Goal: Transaction & Acquisition: Purchase product/service

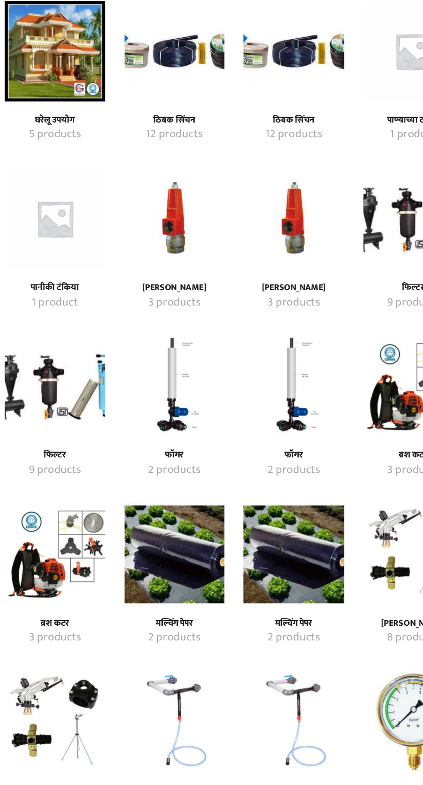
scroll to position [173, 0]
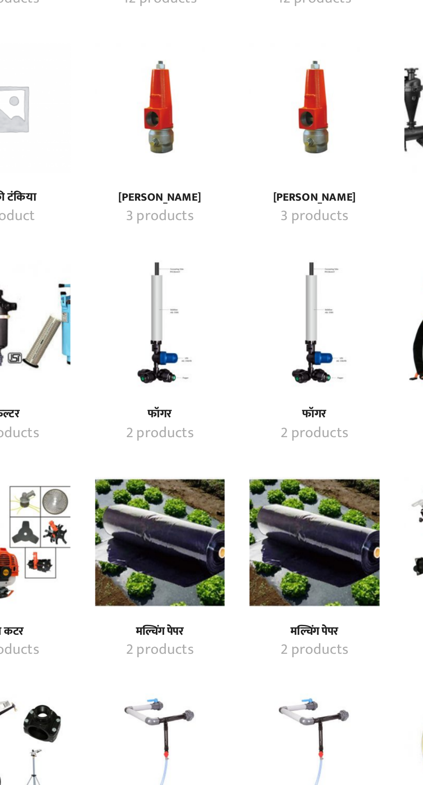
click at [251, 541] on img "Visit product category मल्चिंग पेपर" at bounding box center [252, 545] width 68 height 68
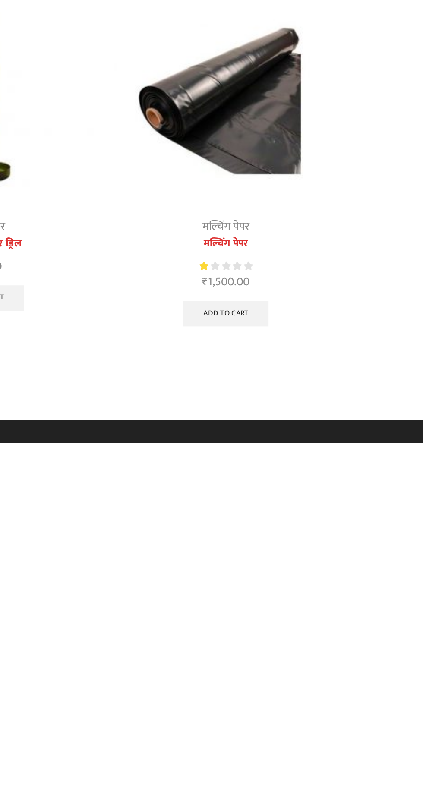
click at [295, 185] on img at bounding box center [292, 184] width 149 height 149
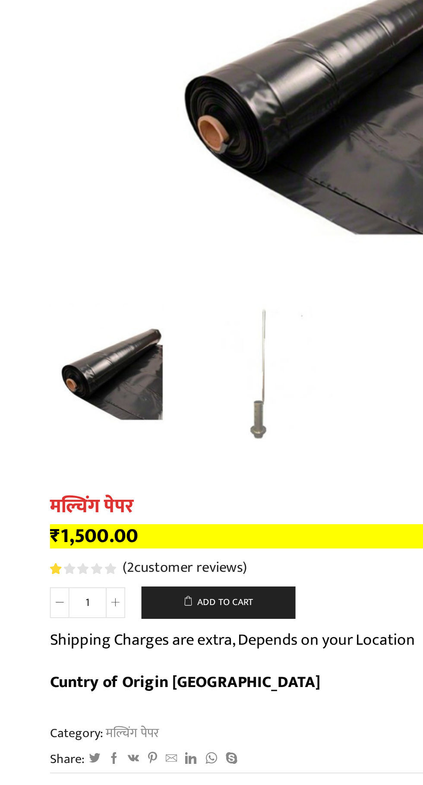
scroll to position [141, 0]
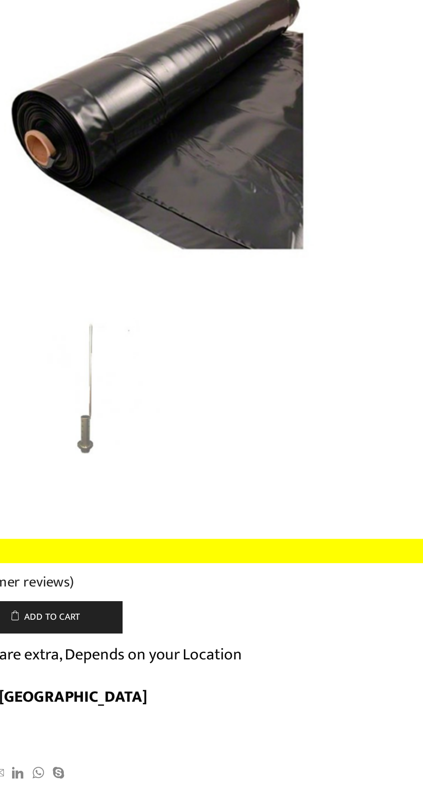
click at [124, 241] on img "1 / 2" at bounding box center [91, 206] width 75 height 75
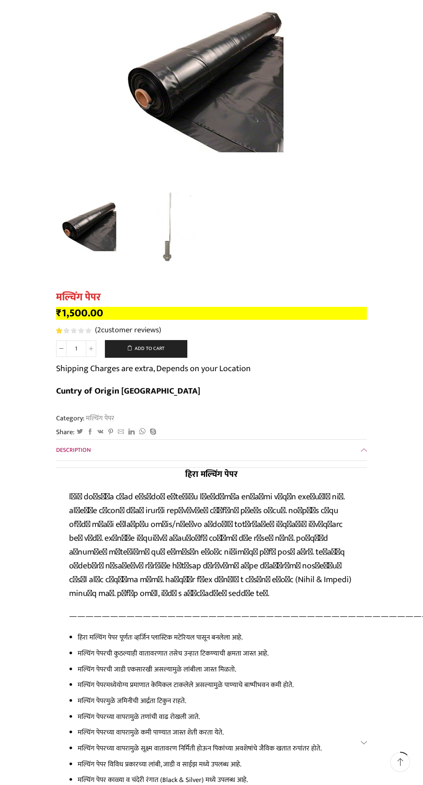
scroll to position [144, 0]
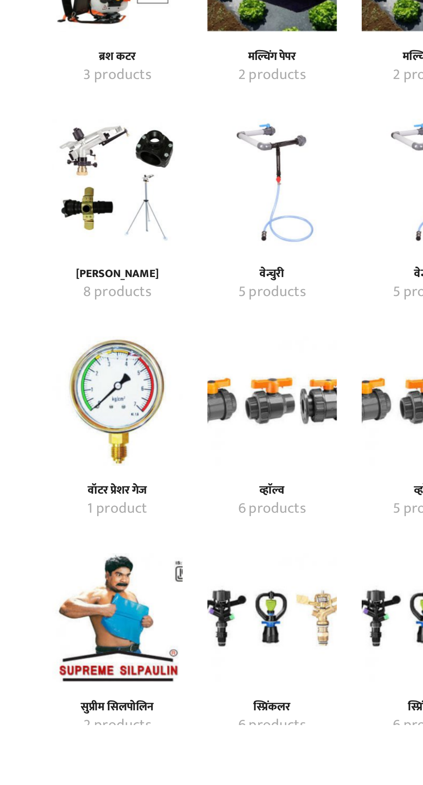
scroll to position [330, 0]
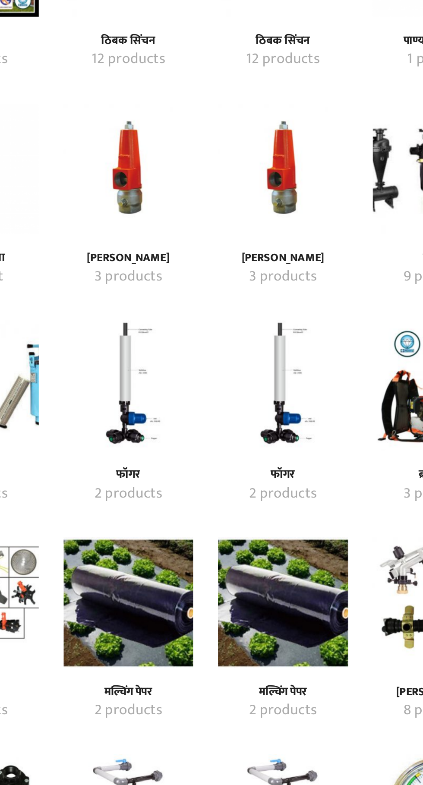
click at [176, 386] on img "Visit product category मल्चिंग पेपर" at bounding box center [171, 388] width 68 height 68
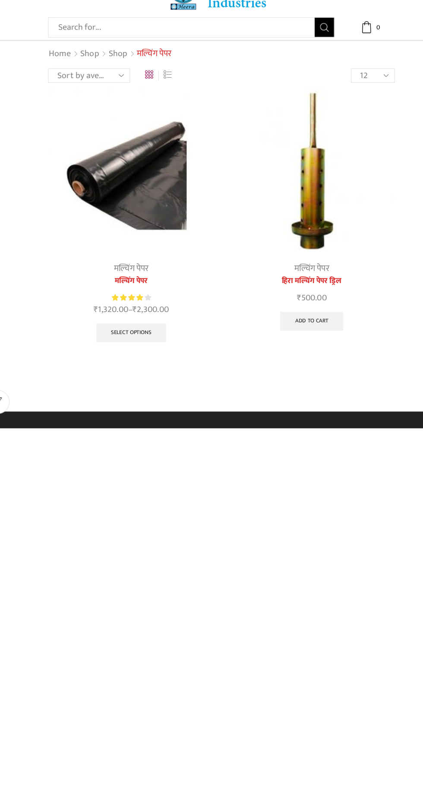
click at [127, 184] on img at bounding box center [130, 184] width 149 height 149
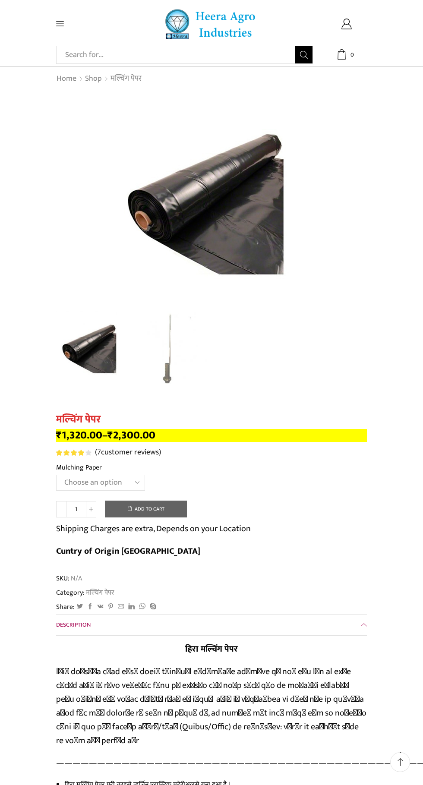
scroll to position [24, 0]
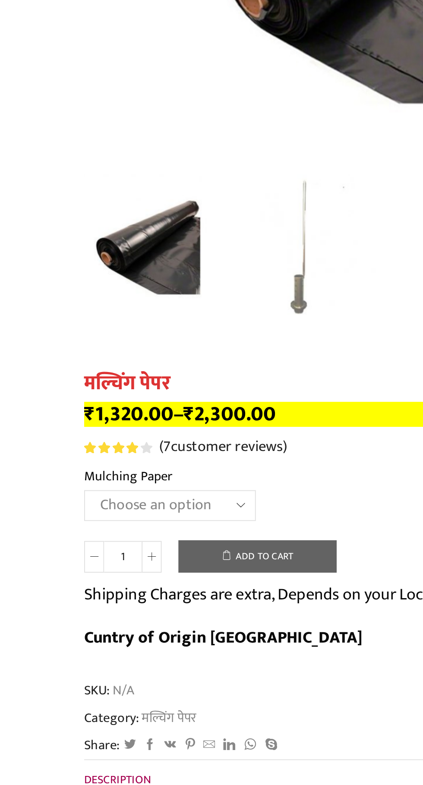
click at [134, 462] on select "Choose an option 1000 X 20 X [PHONE_NUMBER] X [PHONE_NUMBER] X [PHONE_NUMBER] X…" at bounding box center [100, 459] width 89 height 16
click at [56, 451] on select "Choose an option 1000 X 20 X [PHONE_NUMBER] X [PHONE_NUMBER] X [PHONE_NUMBER] X…" at bounding box center [100, 459] width 89 height 16
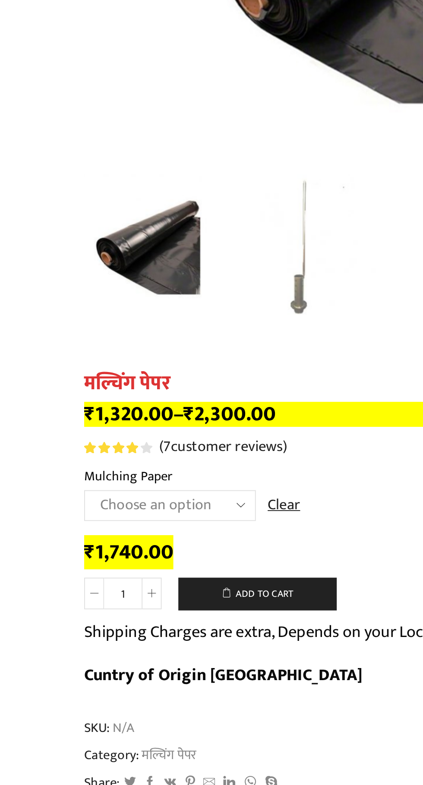
click at [135, 463] on select "Choose an option 1000 X 20 X [PHONE_NUMBER] X [PHONE_NUMBER] X [PHONE_NUMBER] X…" at bounding box center [100, 459] width 89 height 16
click at [56, 451] on select "Choose an option 1000 X 20 X [PHONE_NUMBER] X [PHONE_NUMBER] X [PHONE_NUMBER] X…" at bounding box center [100, 459] width 89 height 16
select select "1200-x-30-x-400-hi"
click at [135, 464] on select "Choose an option 1000 X 20 X [PHONE_NUMBER] X [PHONE_NUMBER] X [PHONE_NUMBER] X…" at bounding box center [100, 459] width 89 height 16
click at [56, 451] on select "Choose an option 1000 X 20 X [PHONE_NUMBER] X [PHONE_NUMBER] X [PHONE_NUMBER] X…" at bounding box center [100, 459] width 89 height 16
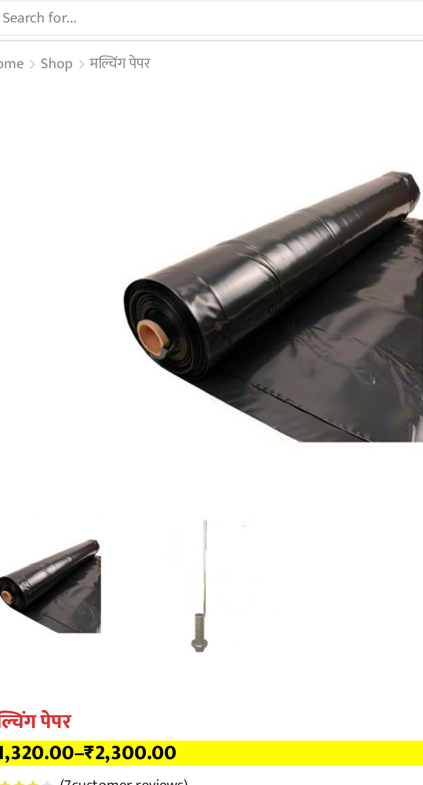
scroll to position [0, 0]
